Goal: Information Seeking & Learning: Learn about a topic

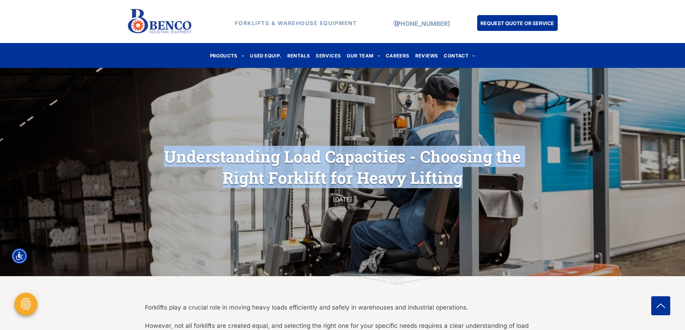
drag, startPoint x: 461, startPoint y: 182, endPoint x: 137, endPoint y: 157, distance: 325.1
click at [137, 157] on div "Understanding Load Capacities - Choosing the Right Forklift for Heavy Lifting A…" at bounding box center [342, 174] width 431 height 59
copy h1 "Understanding Load Capacities - Choosing the Right Forklift for Heavy Lifting"
